Goal: Task Accomplishment & Management: Use online tool/utility

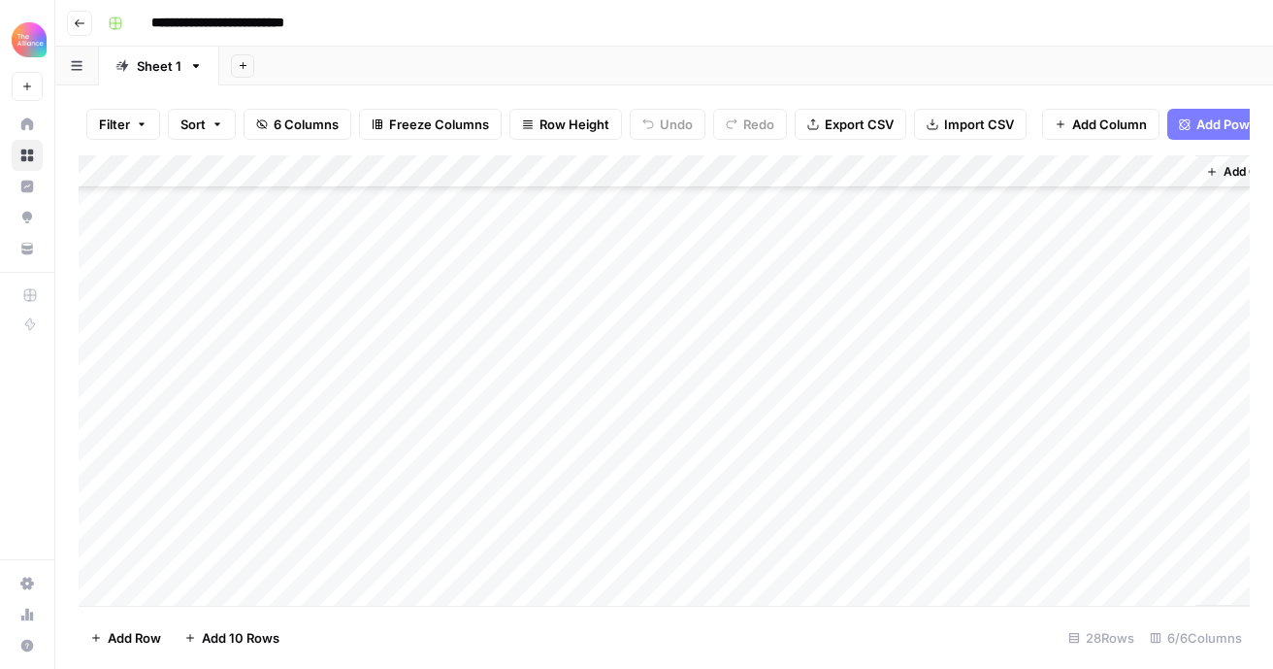
scroll to position [538, 0]
click at [83, 21] on icon "button" at bounding box center [80, 23] width 12 height 12
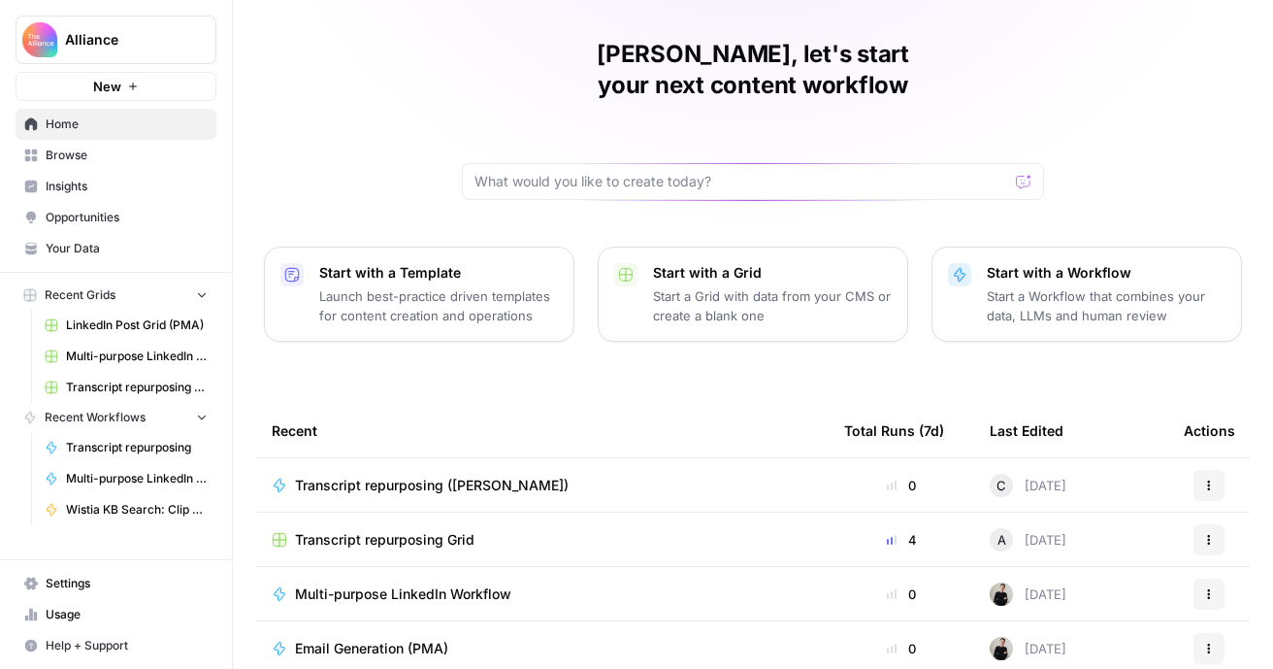
scroll to position [60, 0]
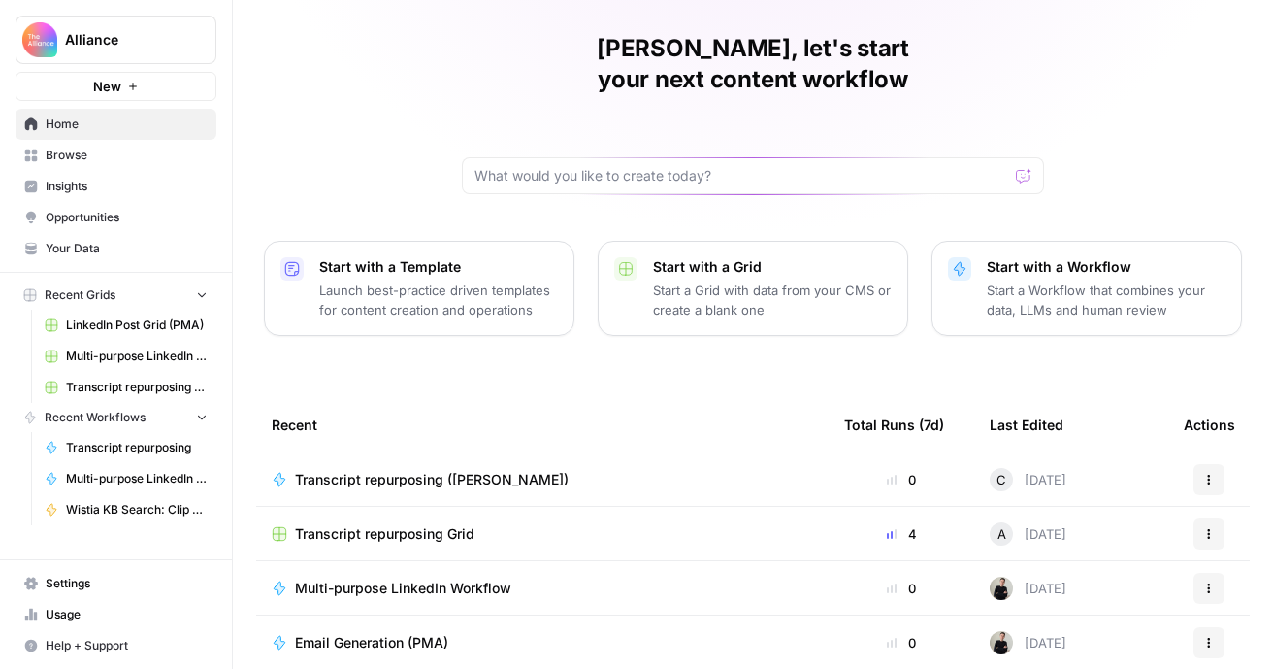
click at [535, 524] on div "Transcript repurposing Grid" at bounding box center [543, 533] width 542 height 19
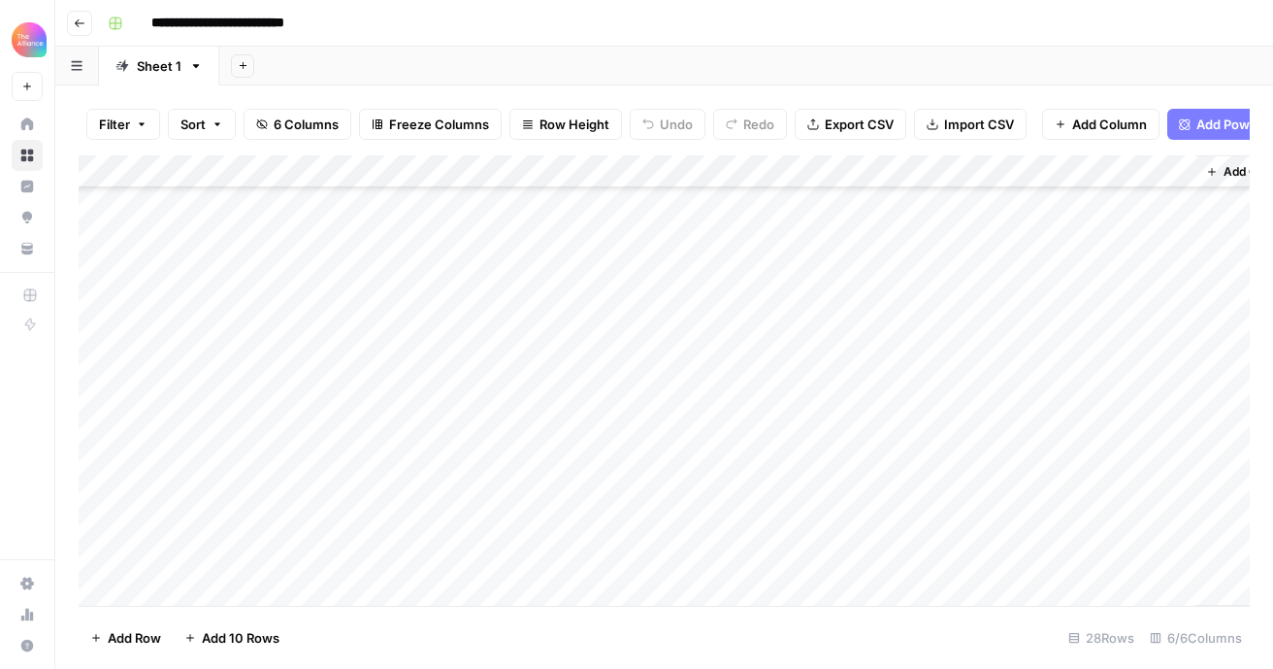
scroll to position [538, 0]
click at [629, 327] on div "Add Column" at bounding box center [665, 380] width 1172 height 450
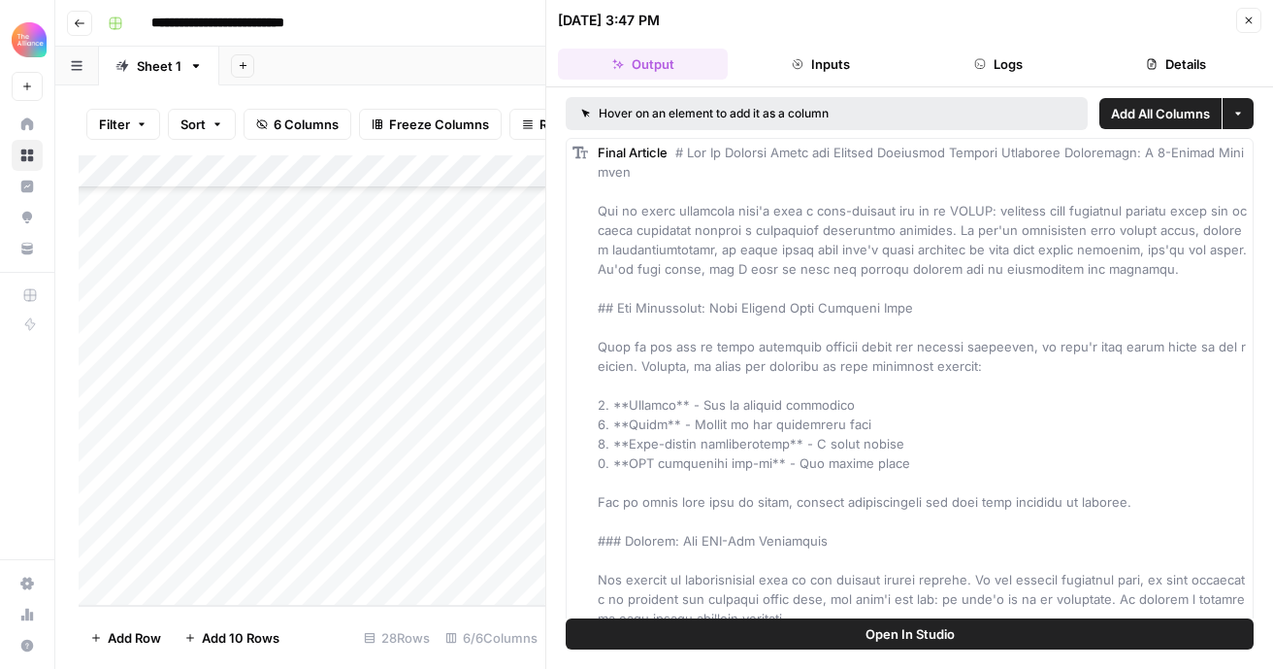
click at [434, 325] on div "Add Column" at bounding box center [312, 380] width 467 height 450
click at [1242, 23] on button "Close" at bounding box center [1249, 20] width 25 height 25
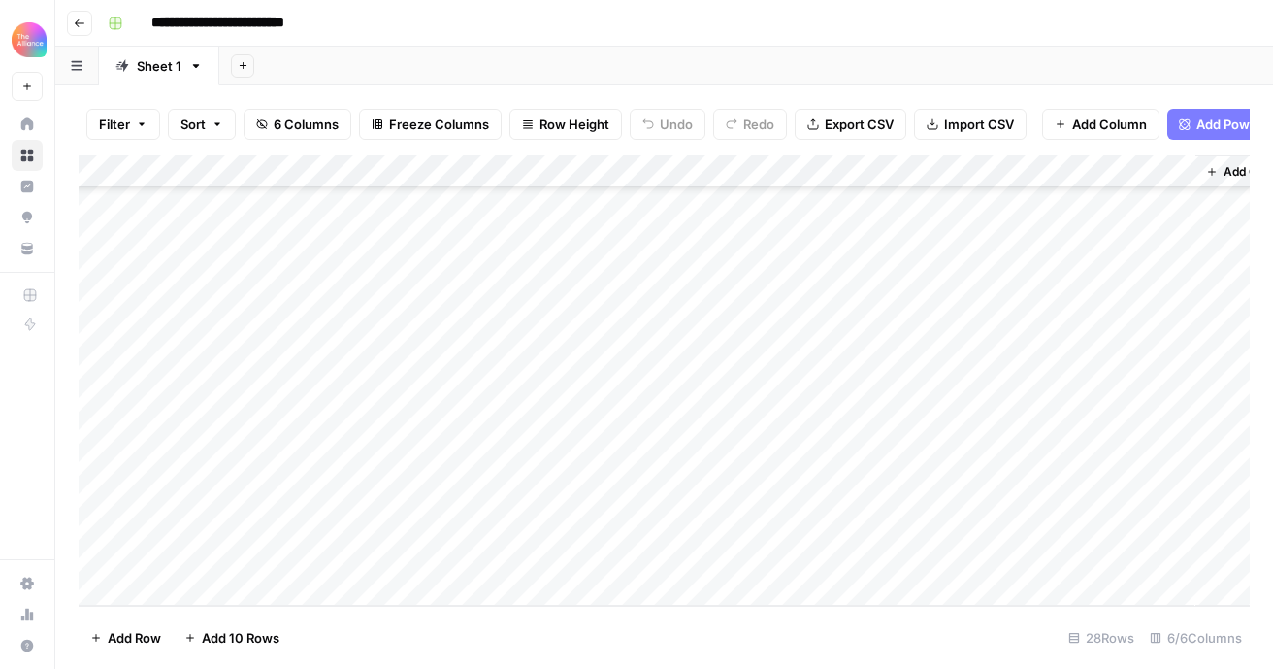
click at [983, 326] on div "Add Column" at bounding box center [665, 380] width 1172 height 450
click at [828, 326] on div "Add Column" at bounding box center [665, 380] width 1172 height 450
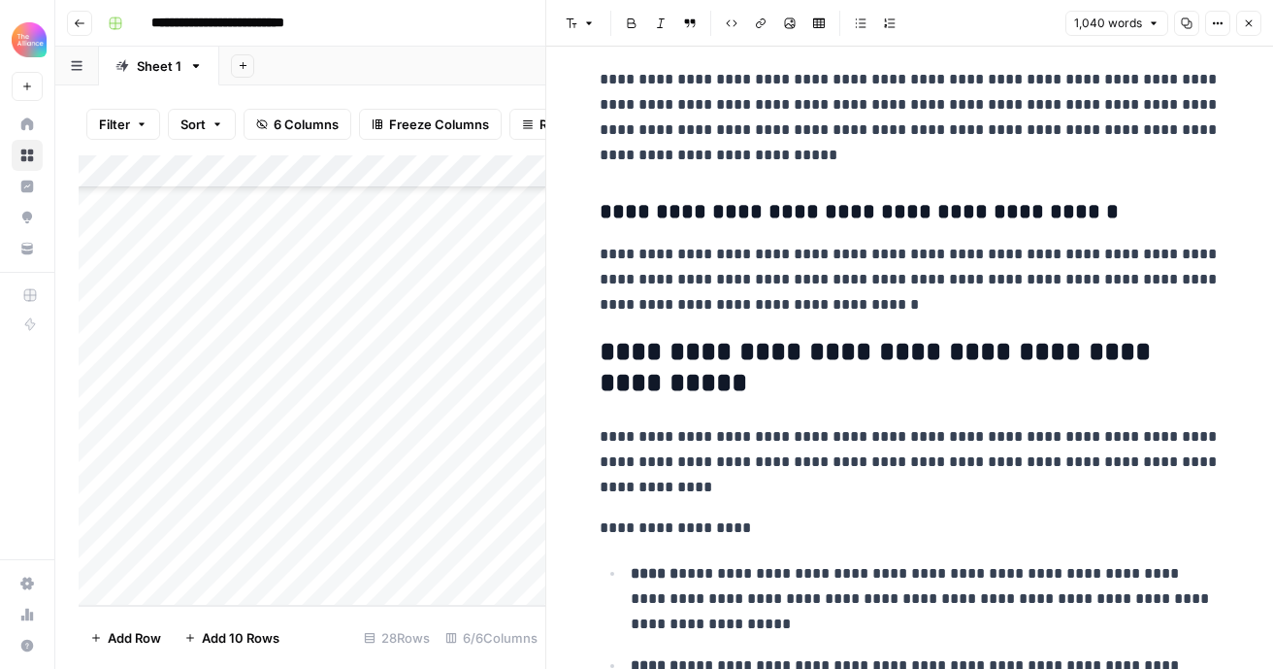
scroll to position [1001, 0]
